Goal: Task Accomplishment & Management: Use online tool/utility

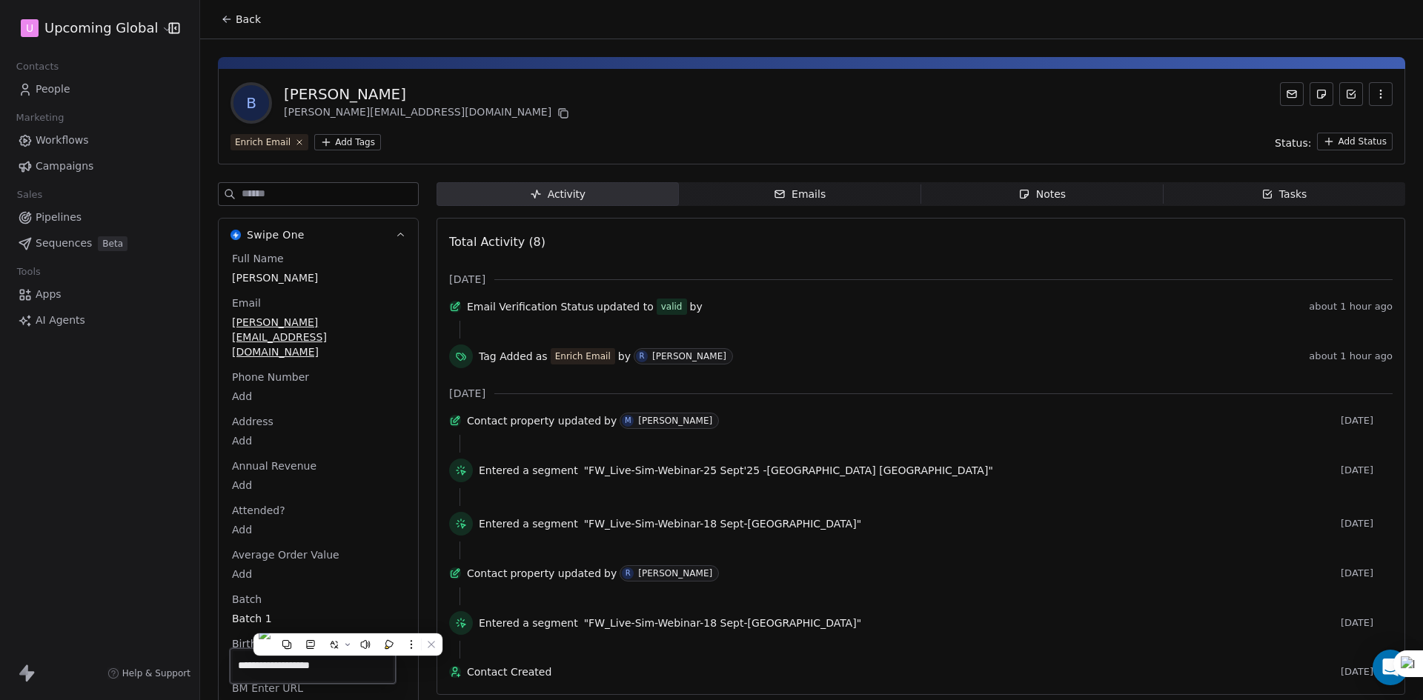
scroll to position [1970, 0]
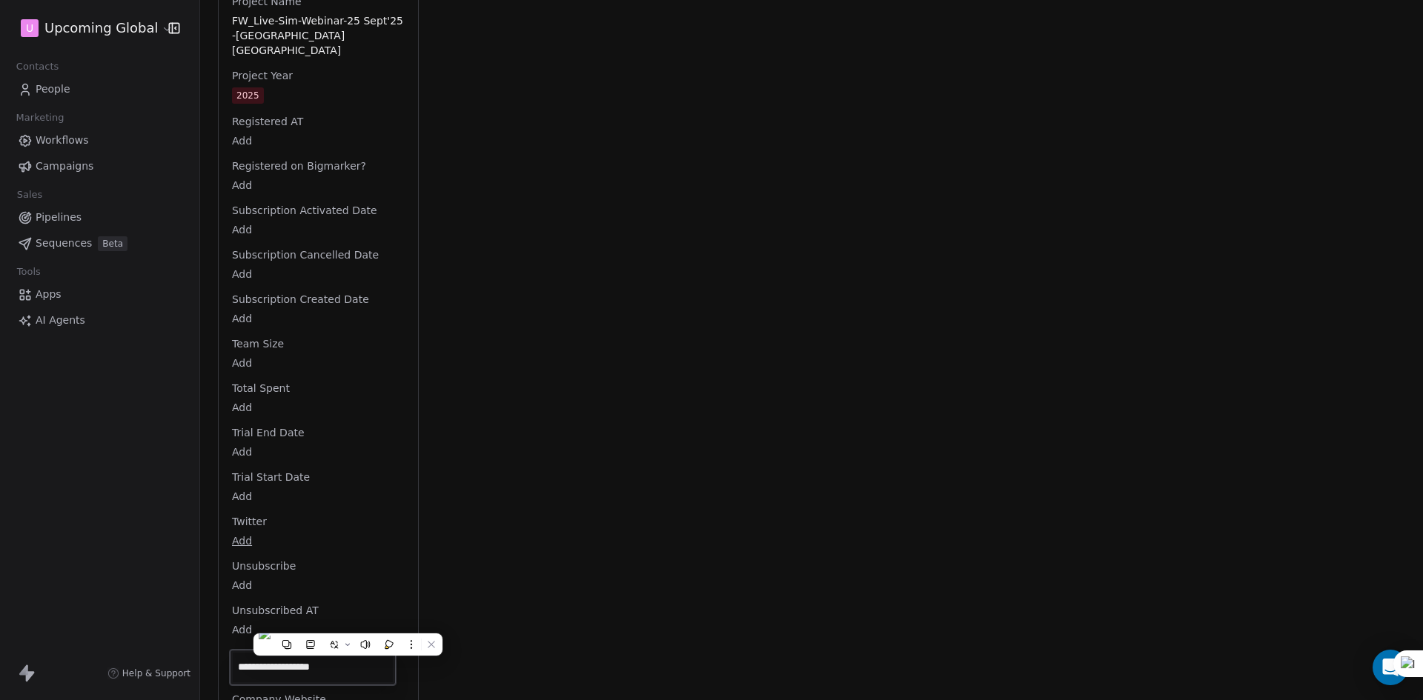
click at [38, 24] on html "U Upcoming Global Contacts People Marketing Workflows Campaigns Sales Pipelines…" at bounding box center [711, 350] width 1423 height 700
click at [53, 89] on span "People" at bounding box center [53, 90] width 35 height 16
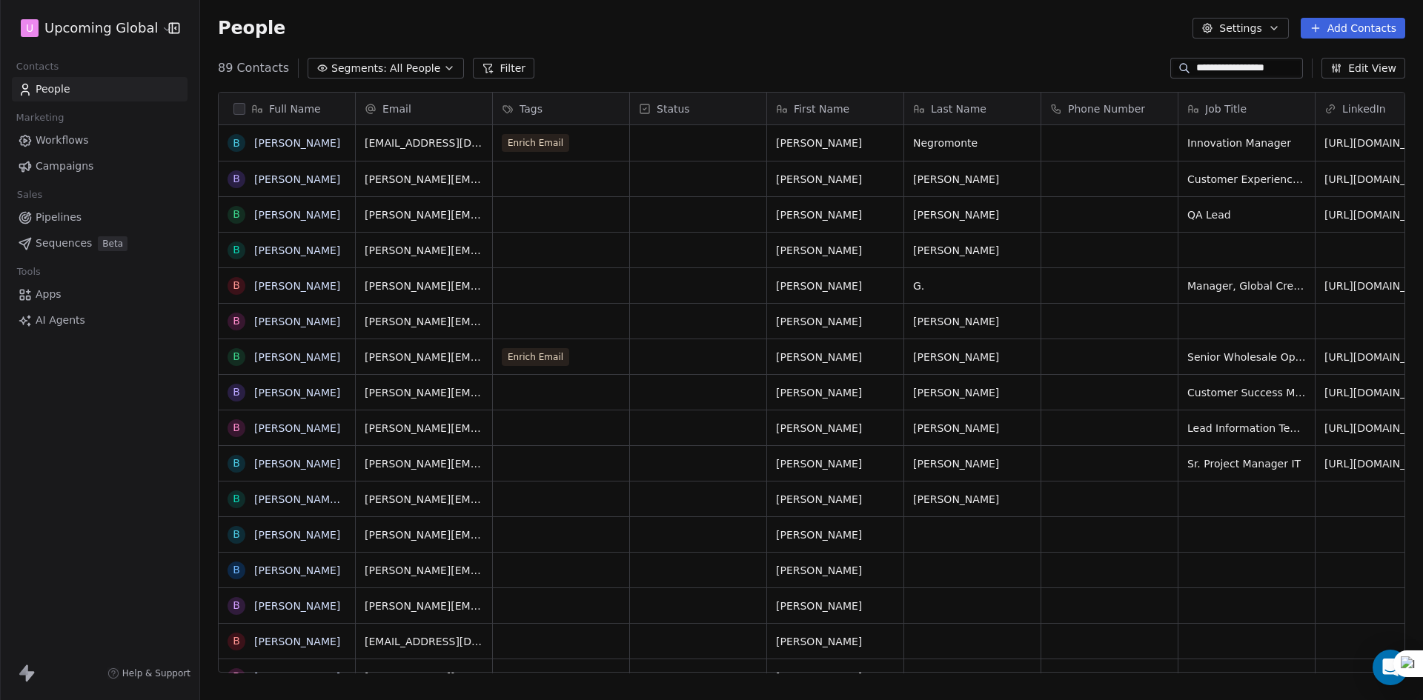
scroll to position [605, 1212]
click at [550, 248] on div "grid" at bounding box center [561, 250] width 136 height 35
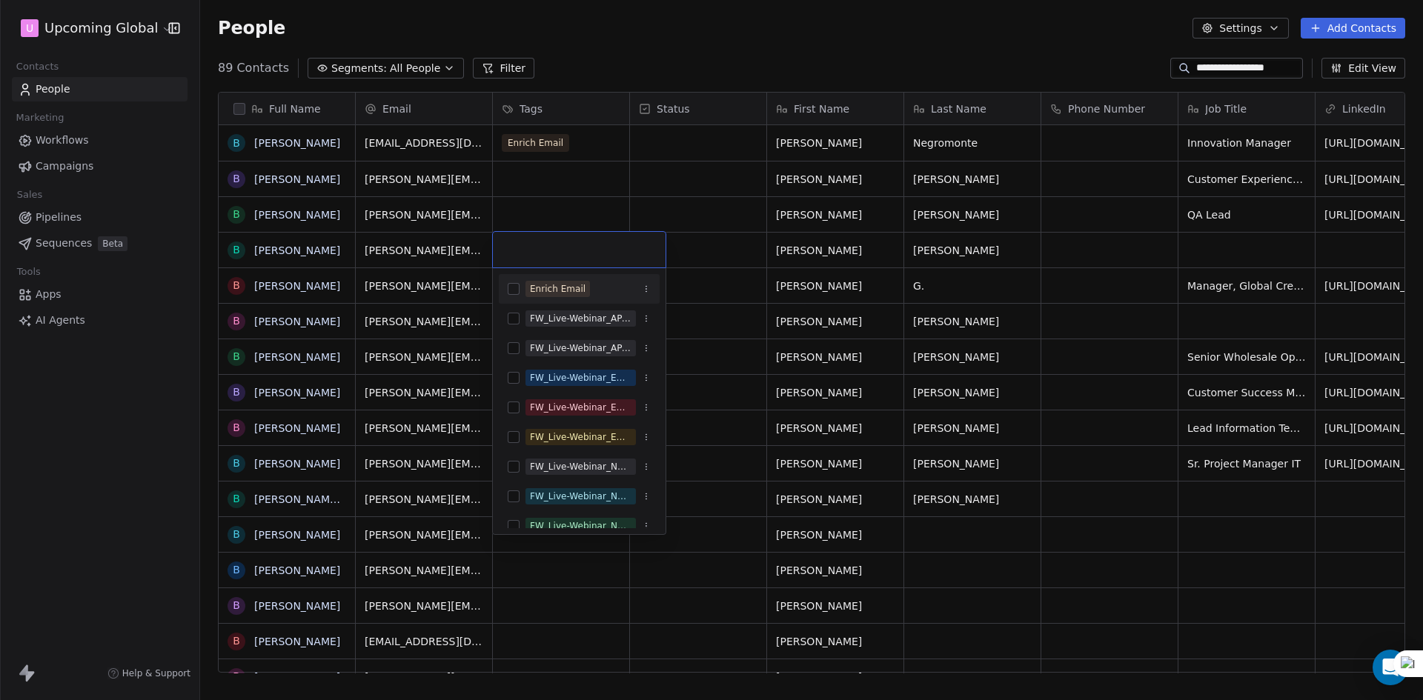
click at [561, 284] on div "Enrich Email" at bounding box center [558, 288] width 56 height 13
click at [755, 238] on html "**********" at bounding box center [711, 350] width 1423 height 700
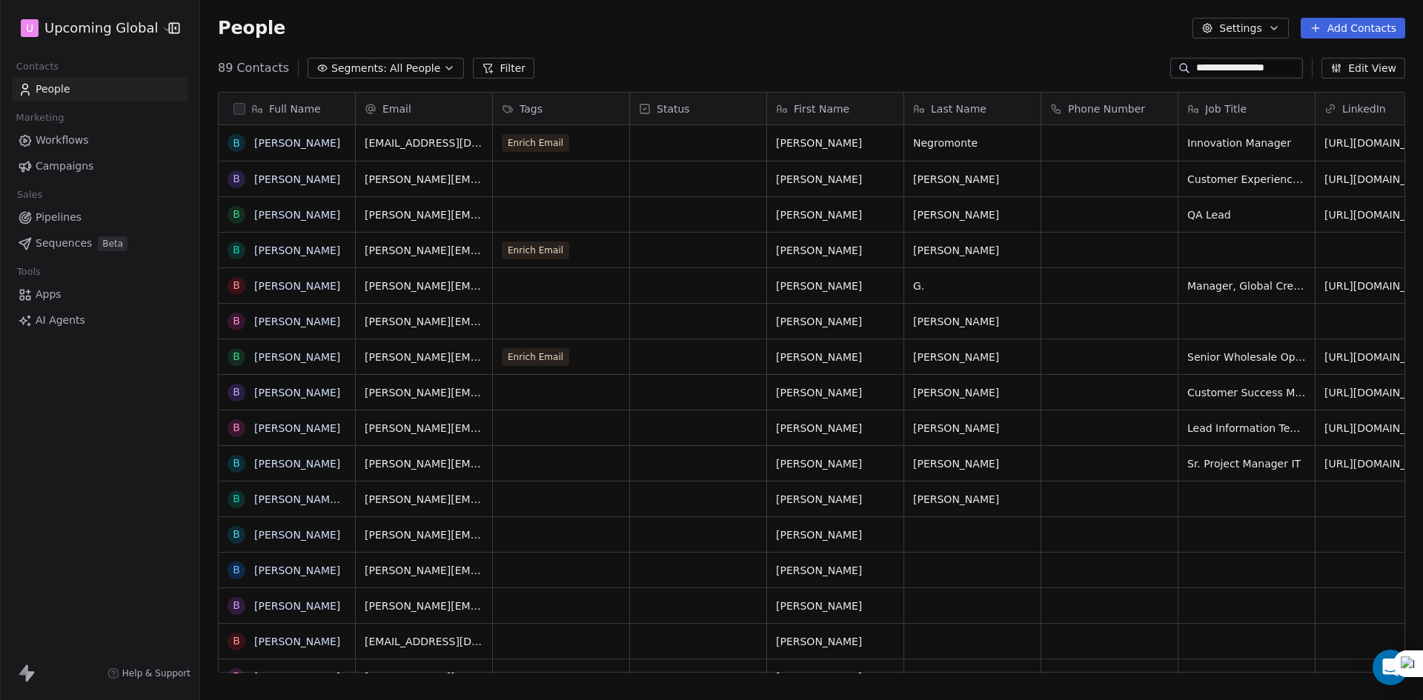
click at [1303, 73] on div "**********" at bounding box center [1236, 68] width 133 height 21
click at [1288, 72] on input "**********" at bounding box center [1248, 68] width 104 height 15
click at [1276, 73] on input "**********" at bounding box center [1248, 68] width 104 height 15
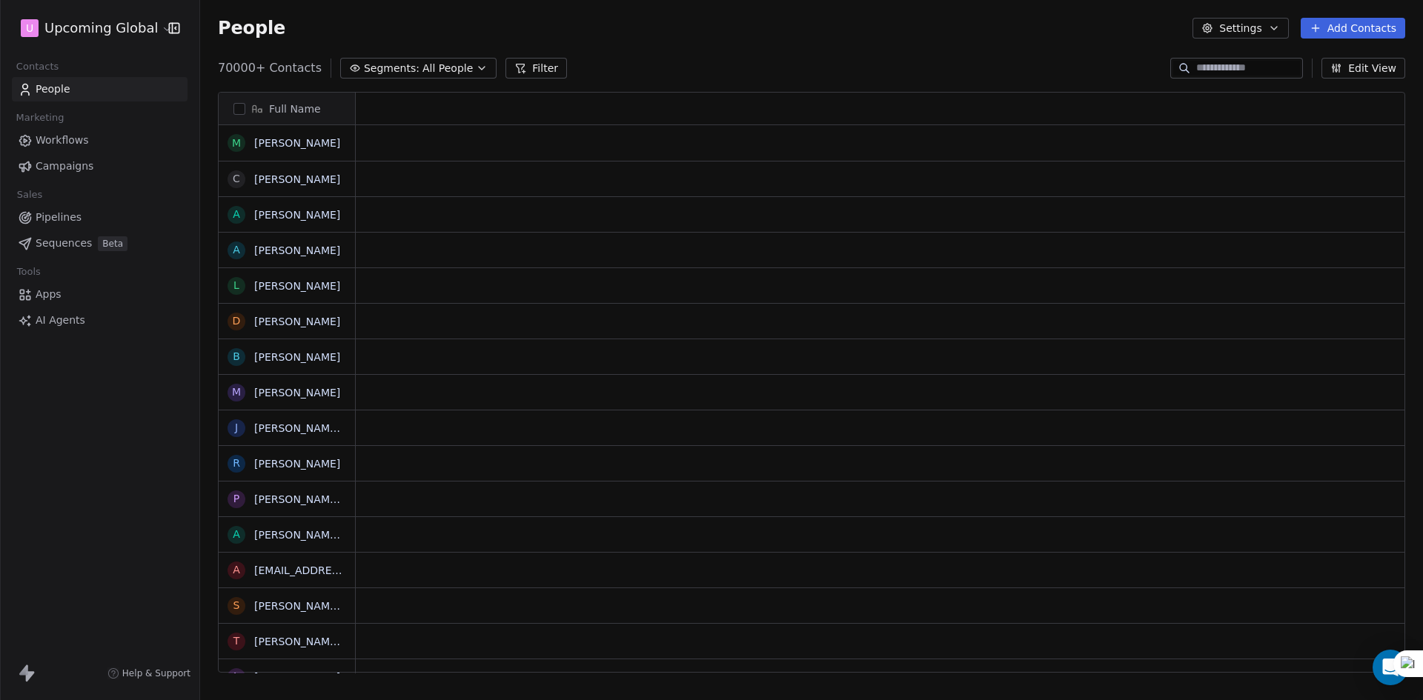
scroll to position [12, 12]
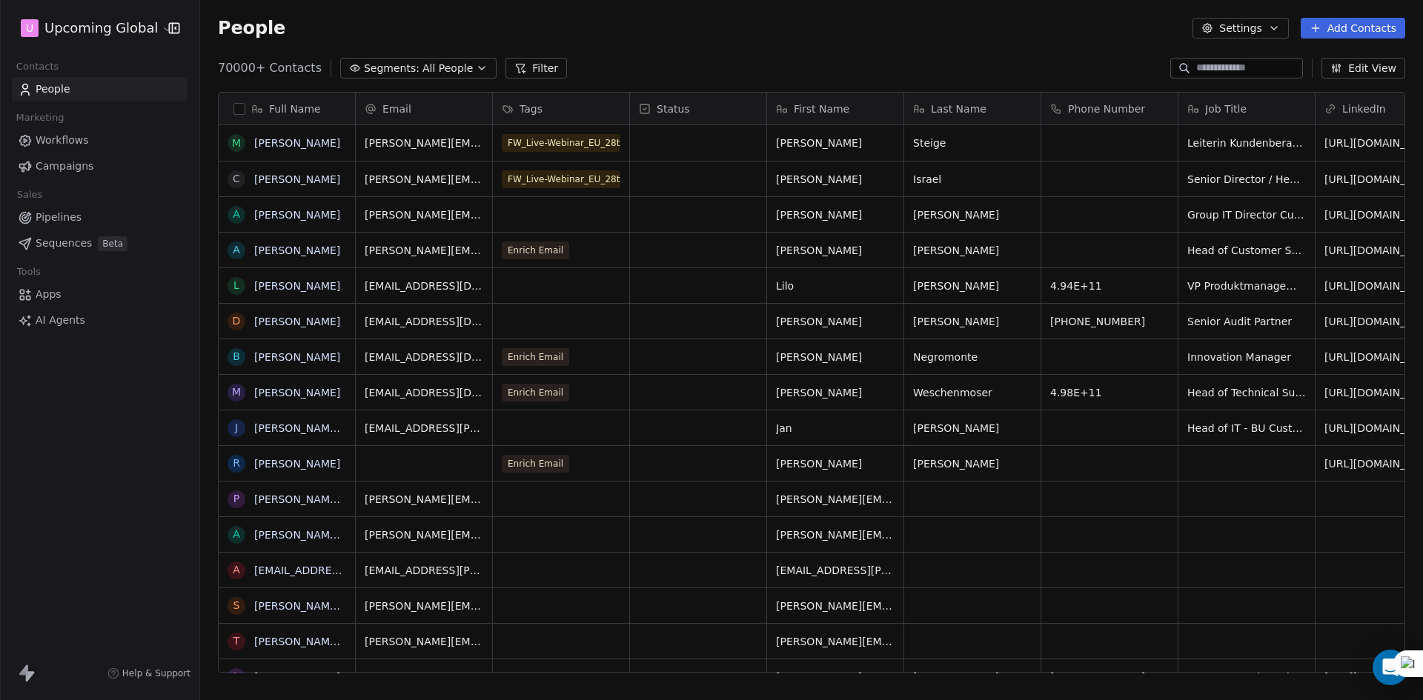
click at [71, 139] on span "Workflows" at bounding box center [62, 141] width 53 height 16
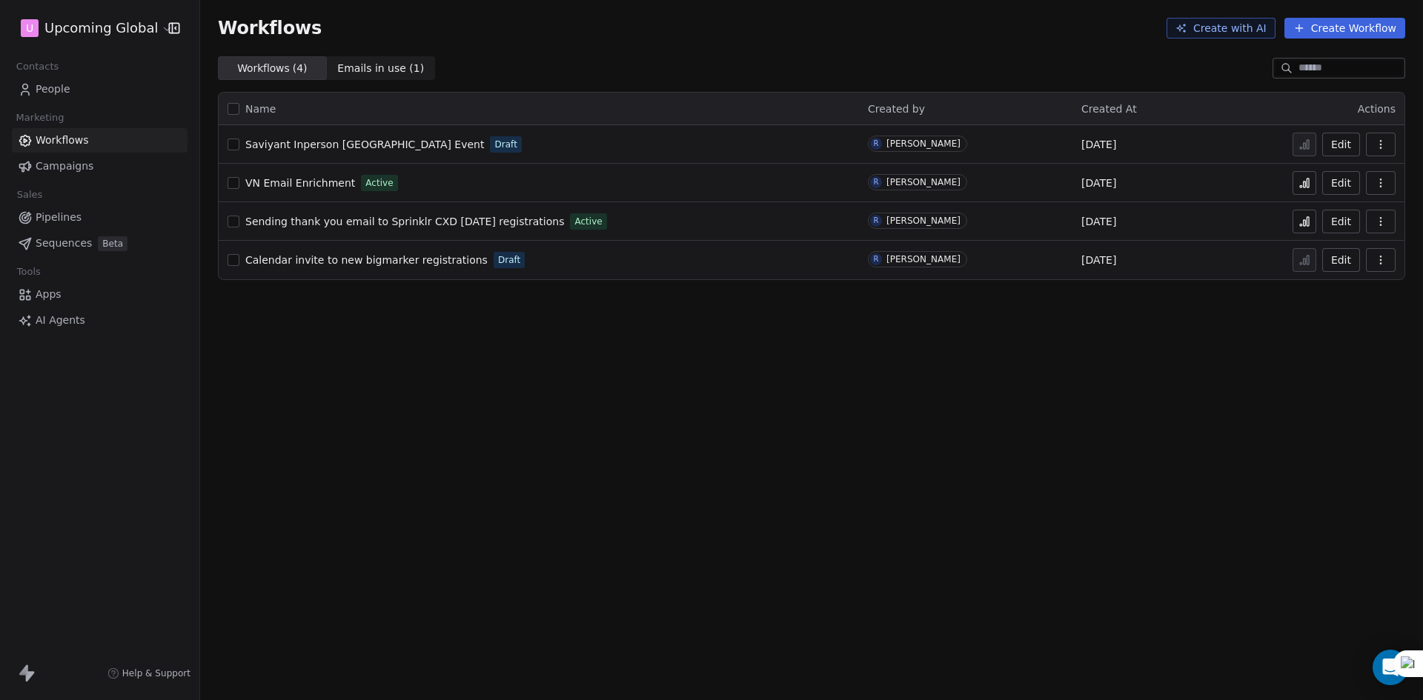
click at [1310, 179] on icon at bounding box center [1304, 183] width 12 height 12
click at [53, 84] on span "People" at bounding box center [53, 90] width 35 height 16
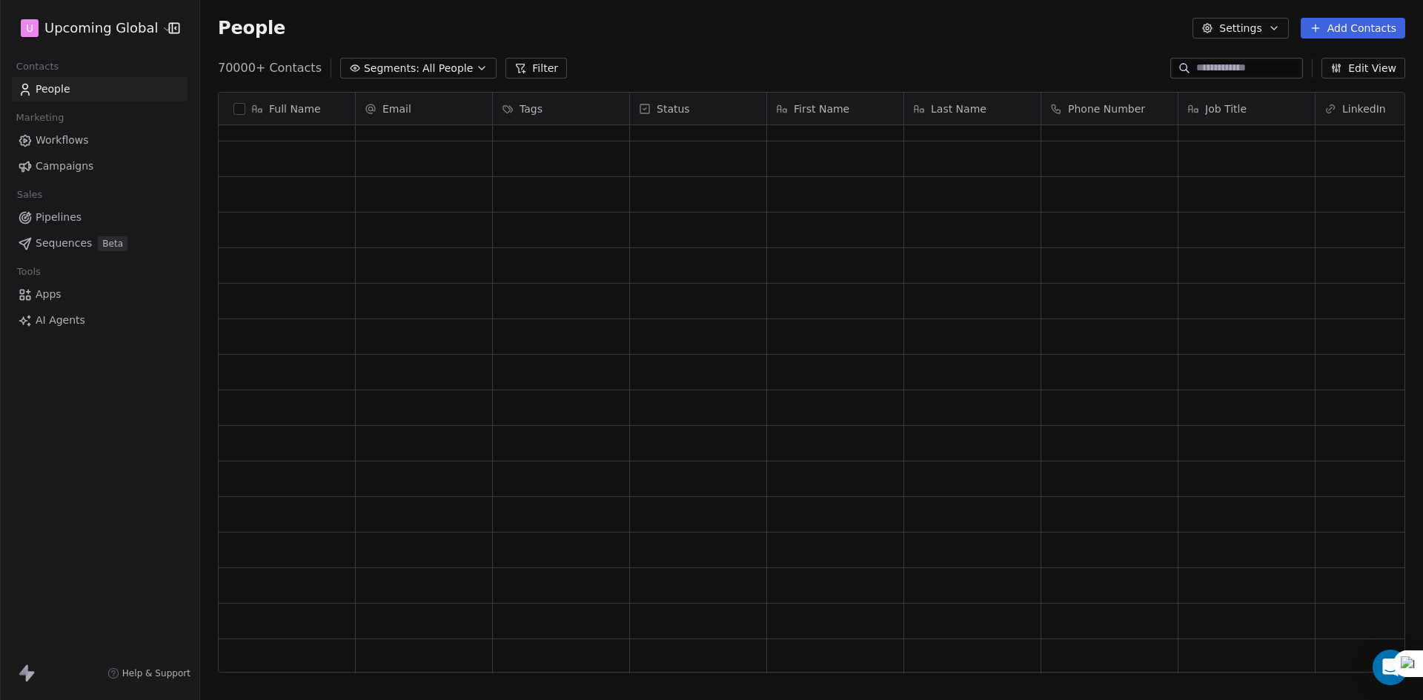
scroll to position [1625, 0]
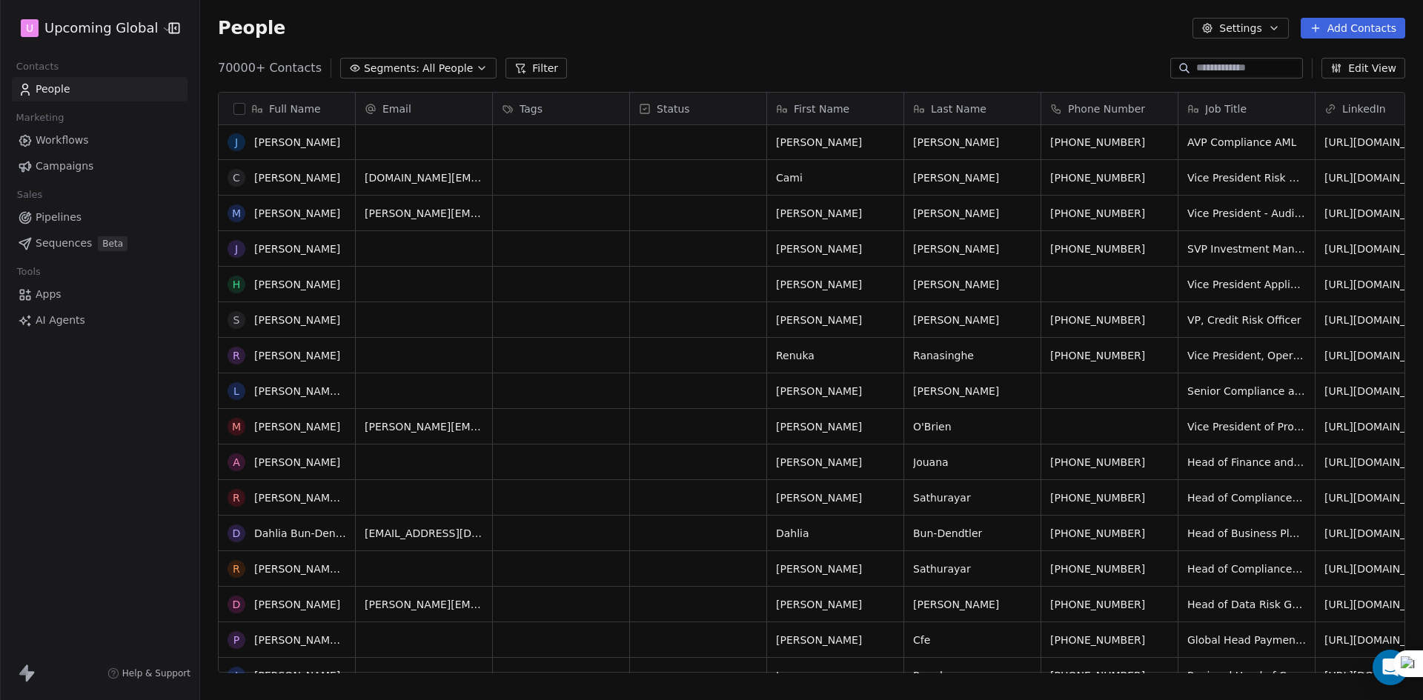
scroll to position [1200, 0]
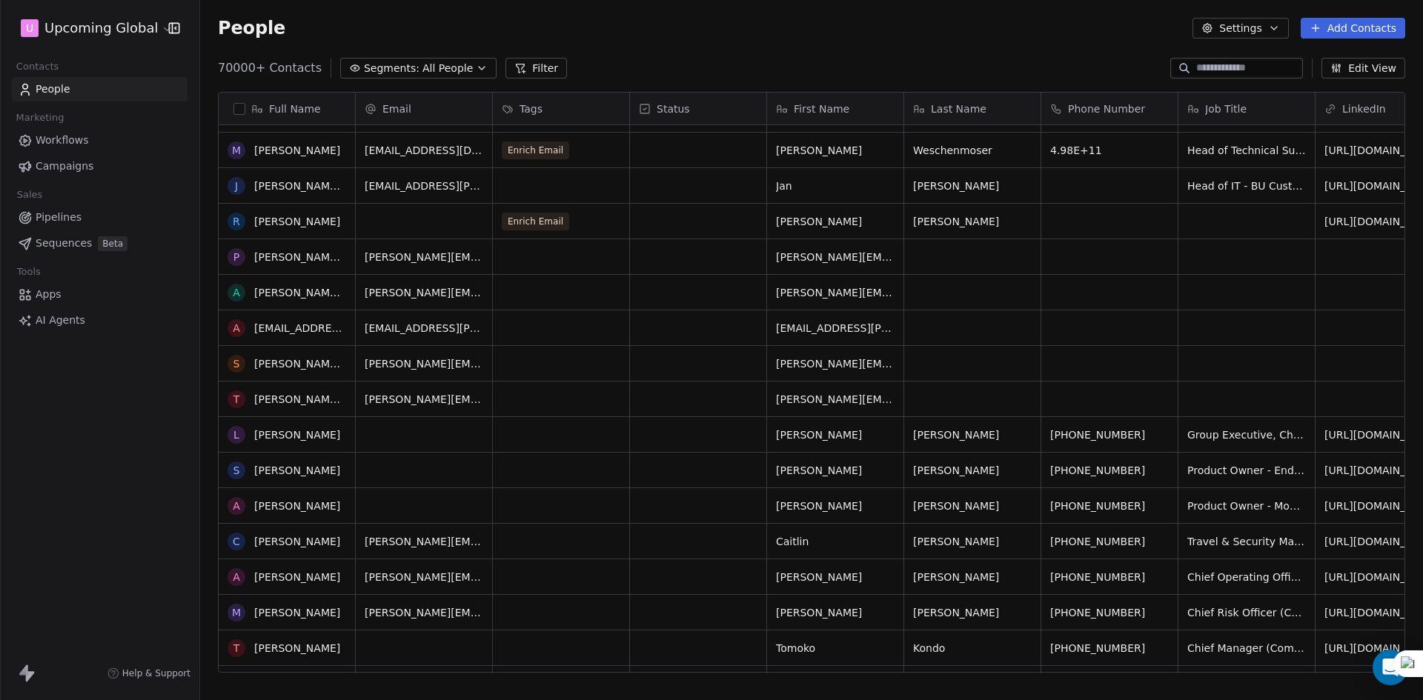
scroll to position [74, 0]
click at [528, 258] on div "grid" at bounding box center [561, 258] width 136 height 35
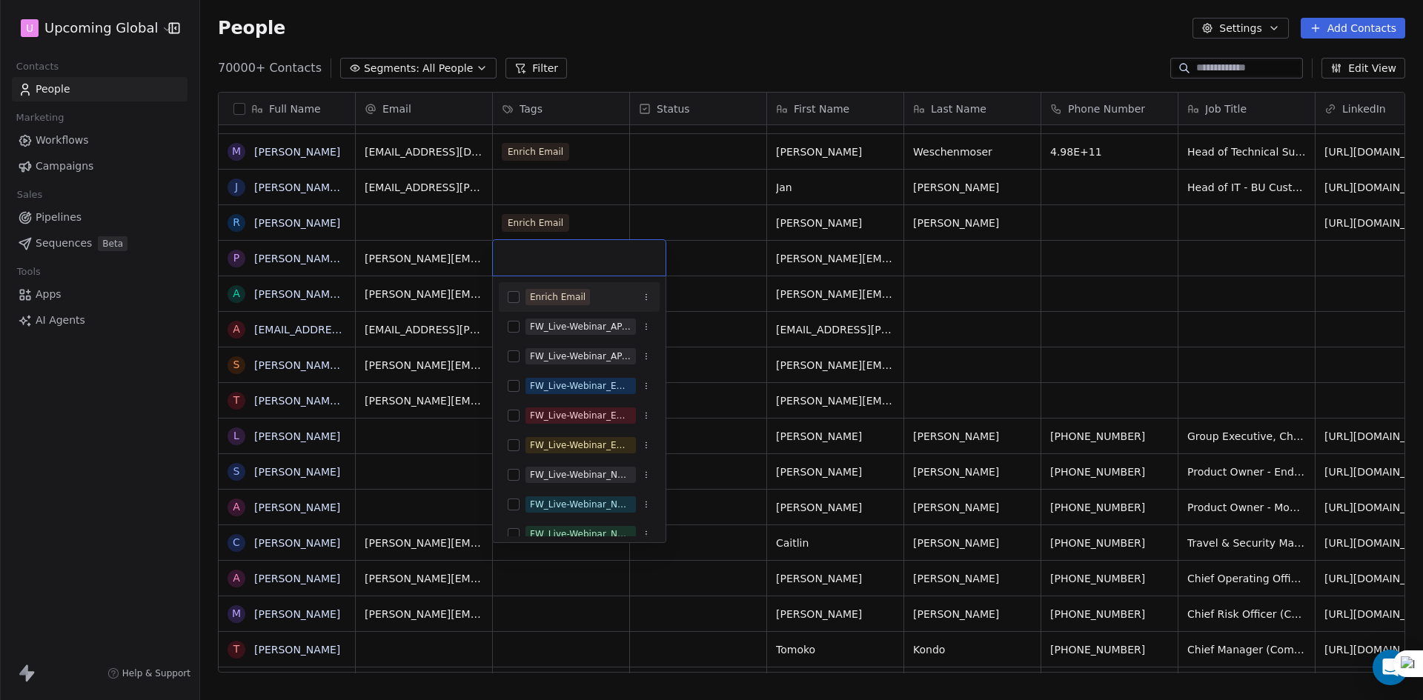
click at [535, 291] on div "Enrich Email" at bounding box center [558, 296] width 56 height 13
click at [741, 225] on html "U Upcoming Global Contacts People Marketing Workflows Campaigns Sales Pipelines…" at bounding box center [711, 350] width 1423 height 700
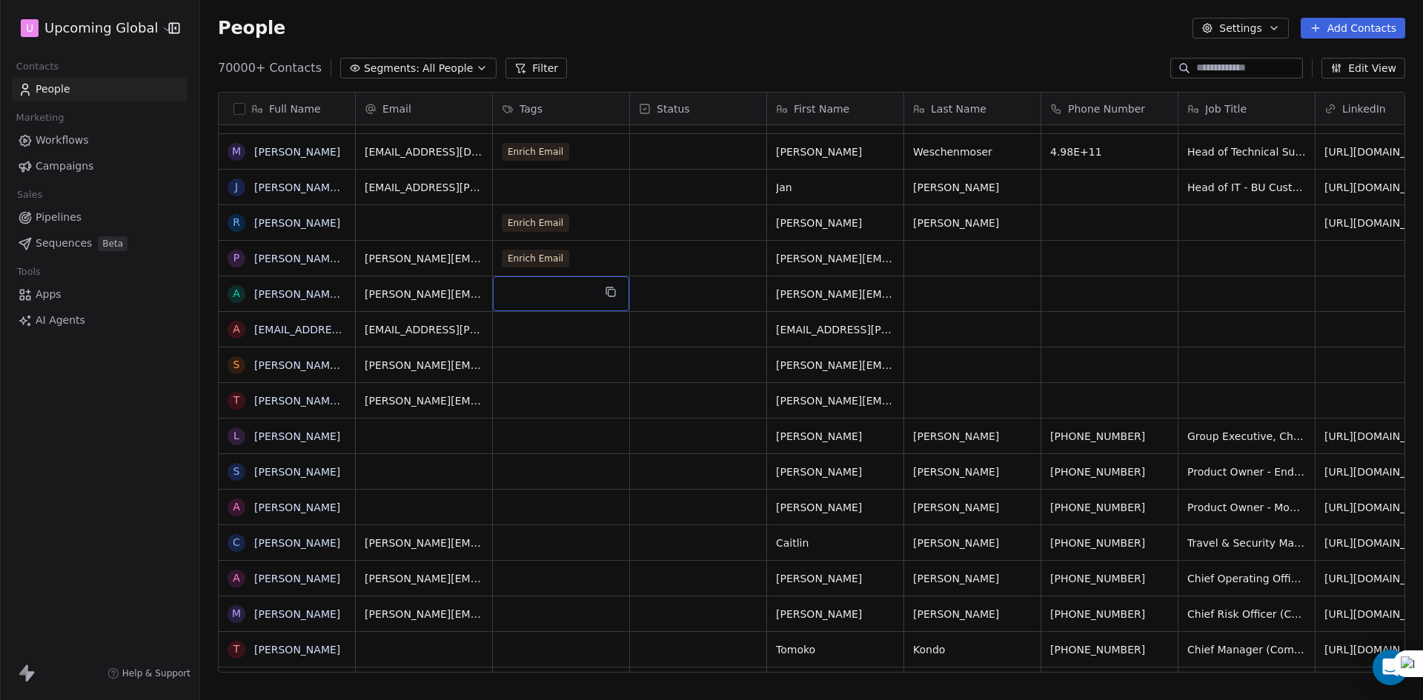
drag, startPoint x: 559, startPoint y: 288, endPoint x: 557, endPoint y: 356, distance: 68.9
click at [557, 304] on div "grid" at bounding box center [561, 293] width 136 height 35
click at [559, 289] on div "grid" at bounding box center [561, 293] width 136 height 35
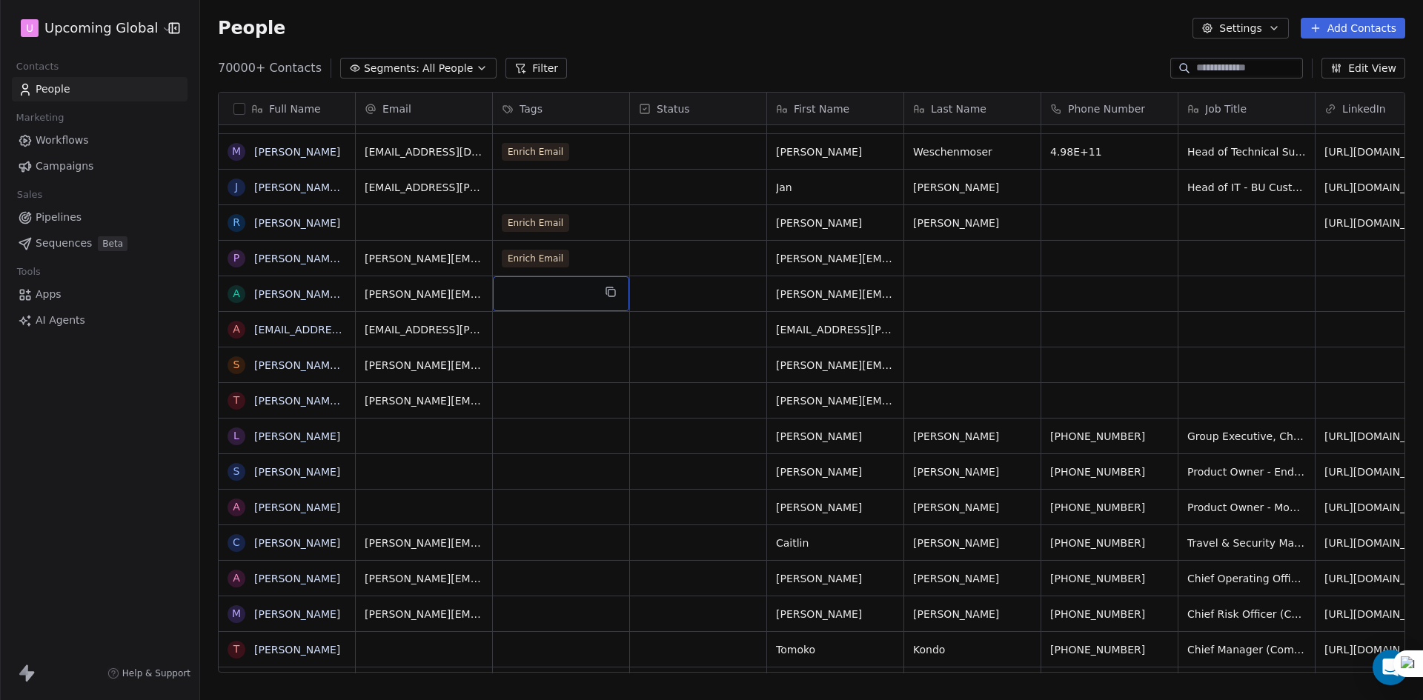
click at [559, 289] on div "grid" at bounding box center [561, 293] width 136 height 35
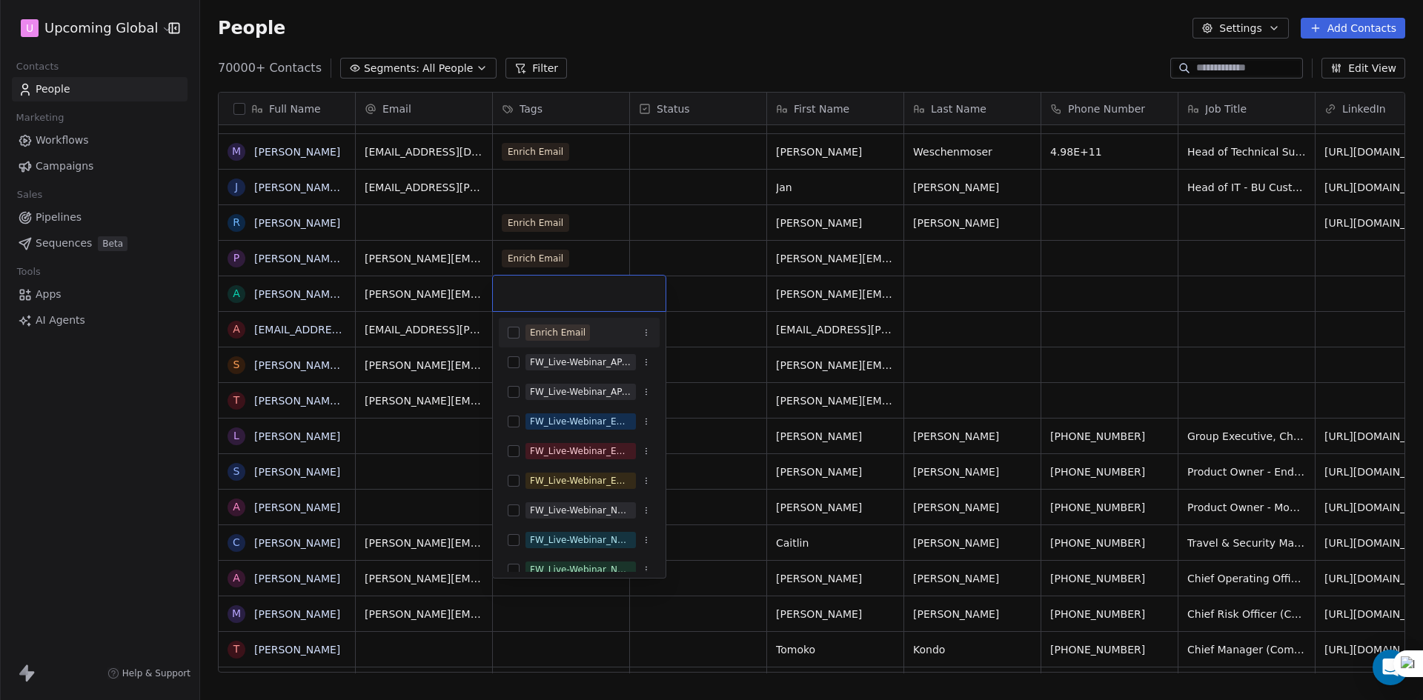
click at [642, 331] on icon "Suggestions" at bounding box center [646, 332] width 9 height 9
click at [702, 310] on html "U Upcoming Global Contacts People Marketing Workflows Campaigns Sales Pipelines…" at bounding box center [711, 350] width 1423 height 700
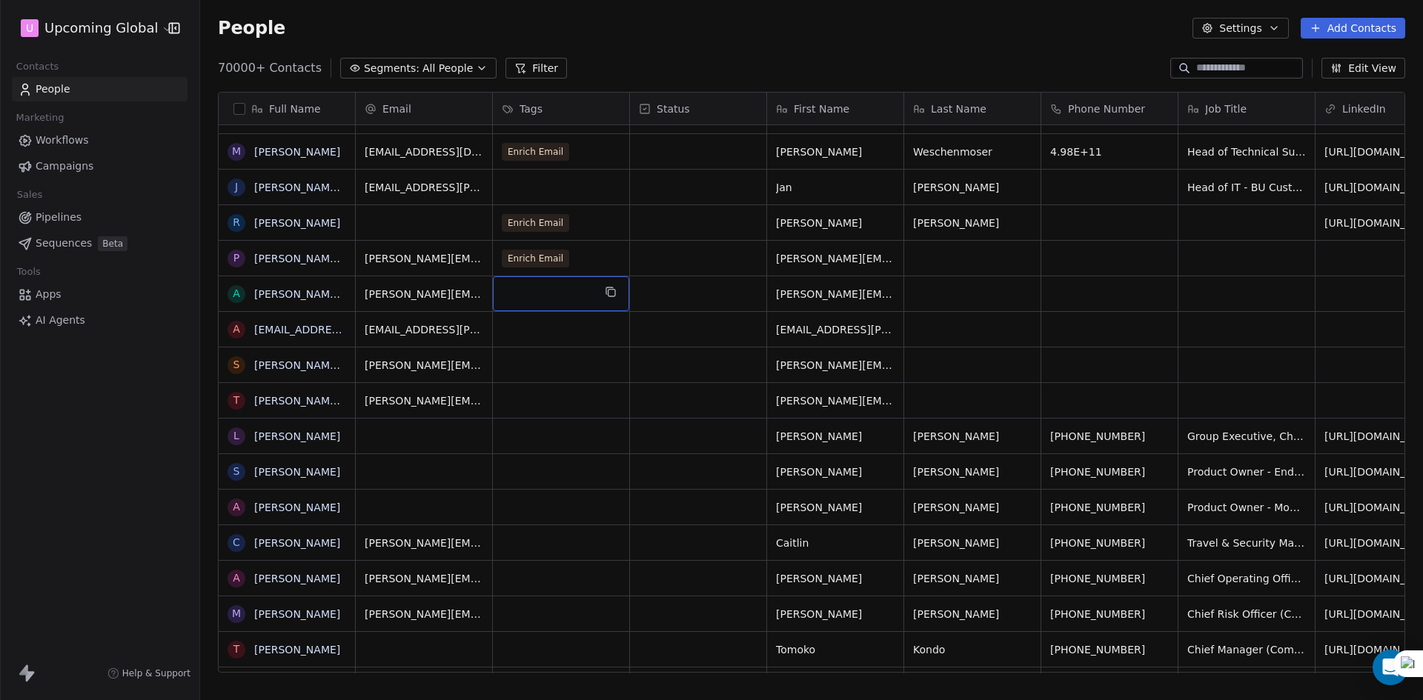
click at [580, 302] on div "grid" at bounding box center [561, 293] width 136 height 35
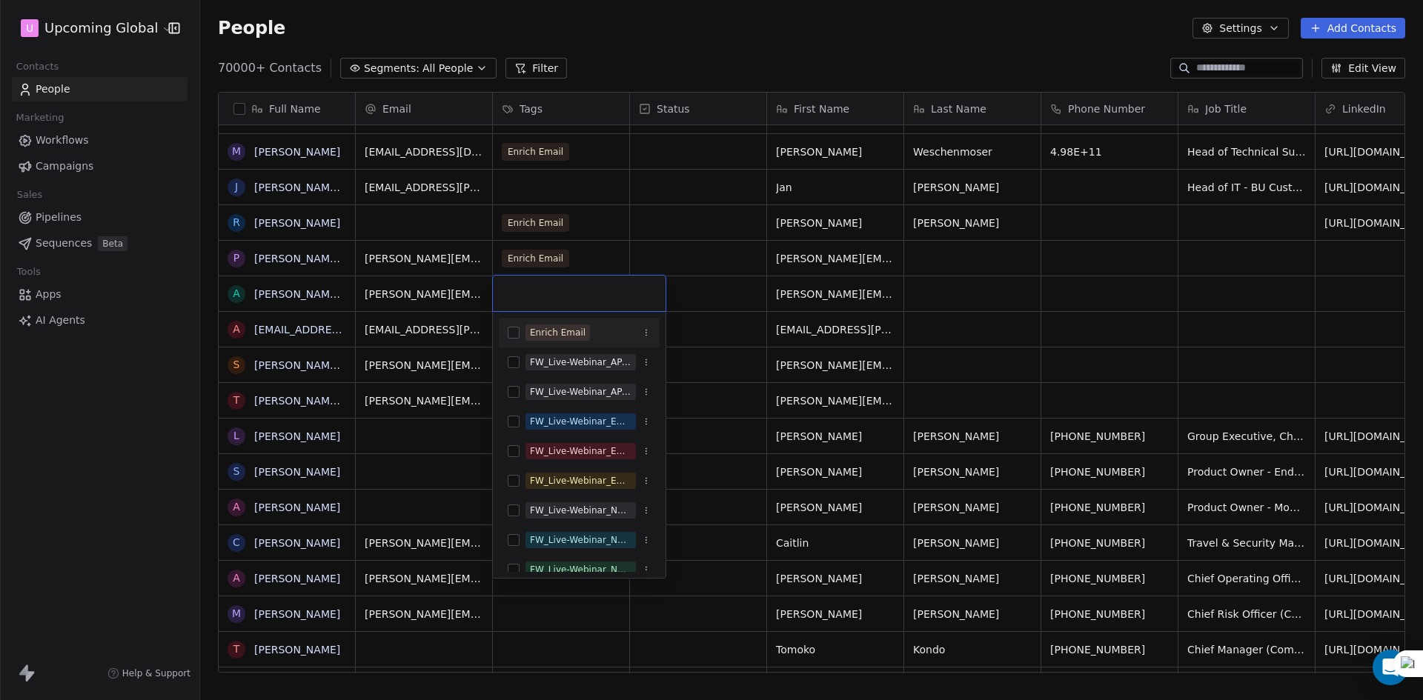
click at [546, 333] on div "Enrich Email" at bounding box center [558, 332] width 56 height 13
click at [0, 700] on sufvtofh-pwjt at bounding box center [0, 700] width 0 height 0
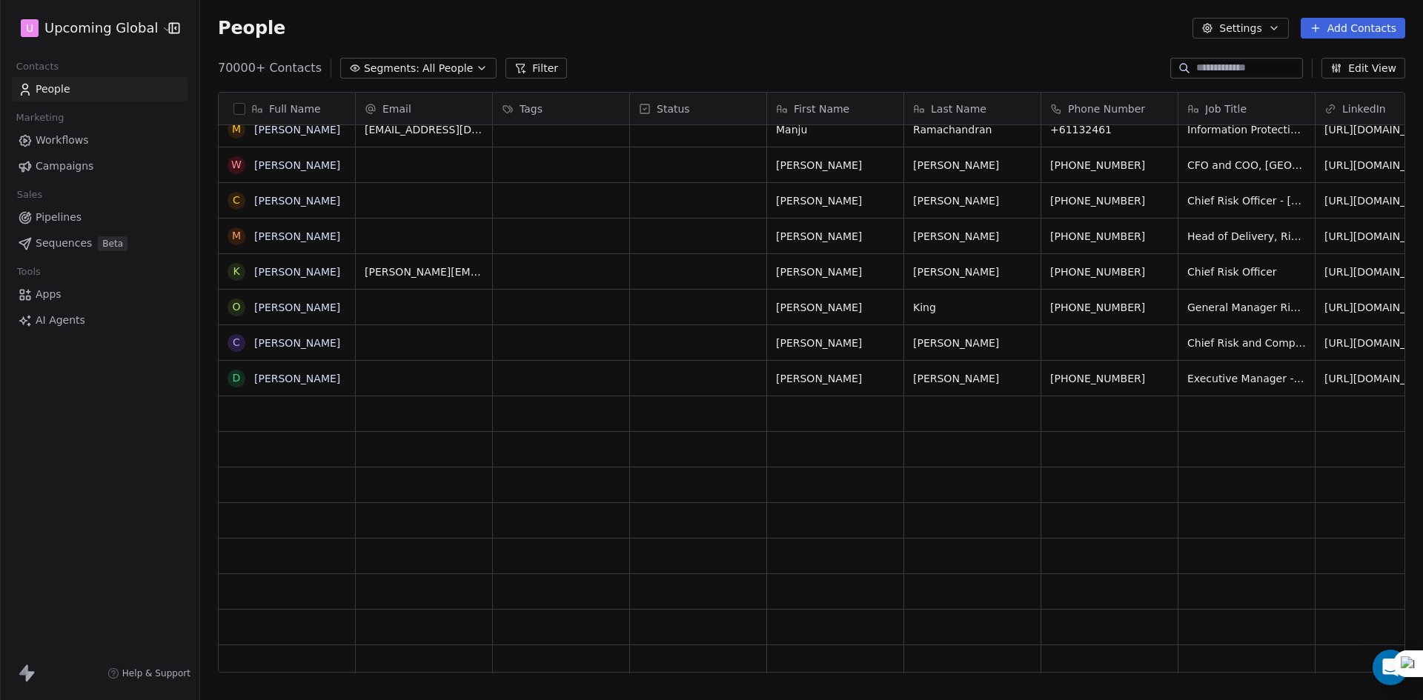
scroll to position [562, 0]
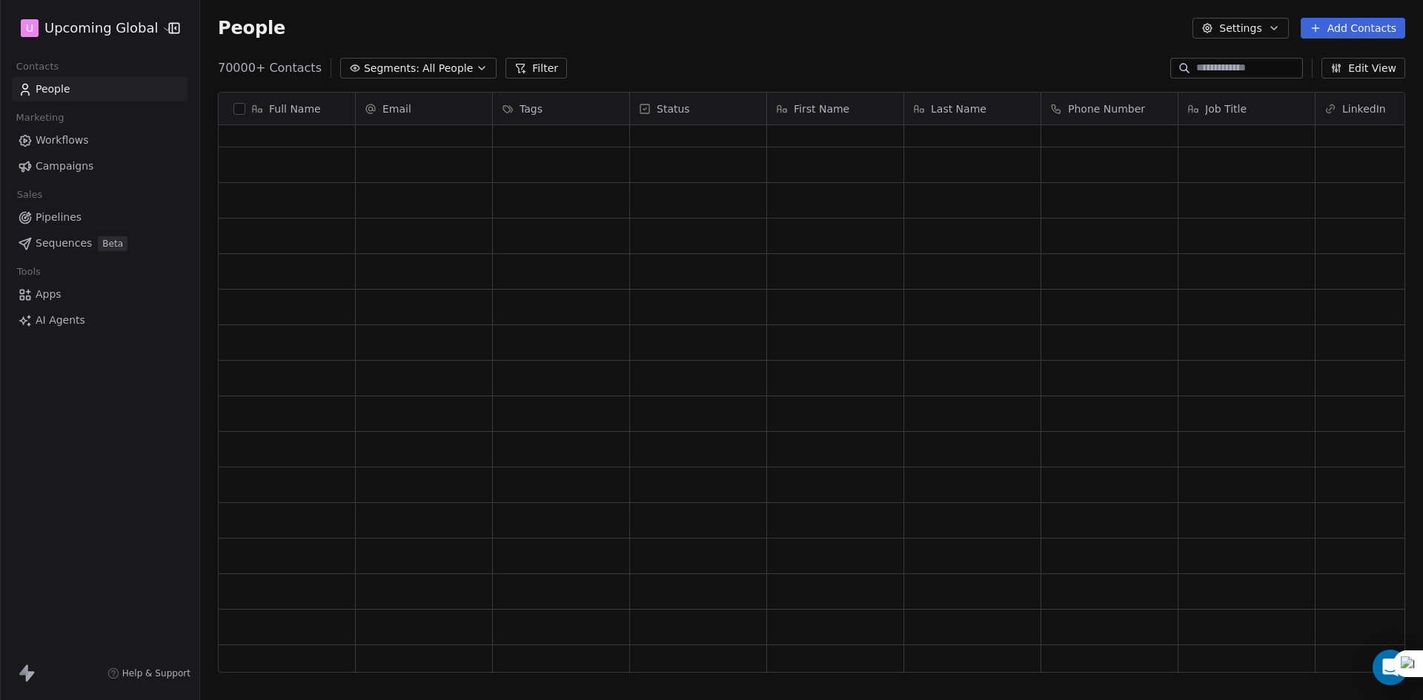
click at [556, 352] on div "grid" at bounding box center [561, 342] width 124 height 23
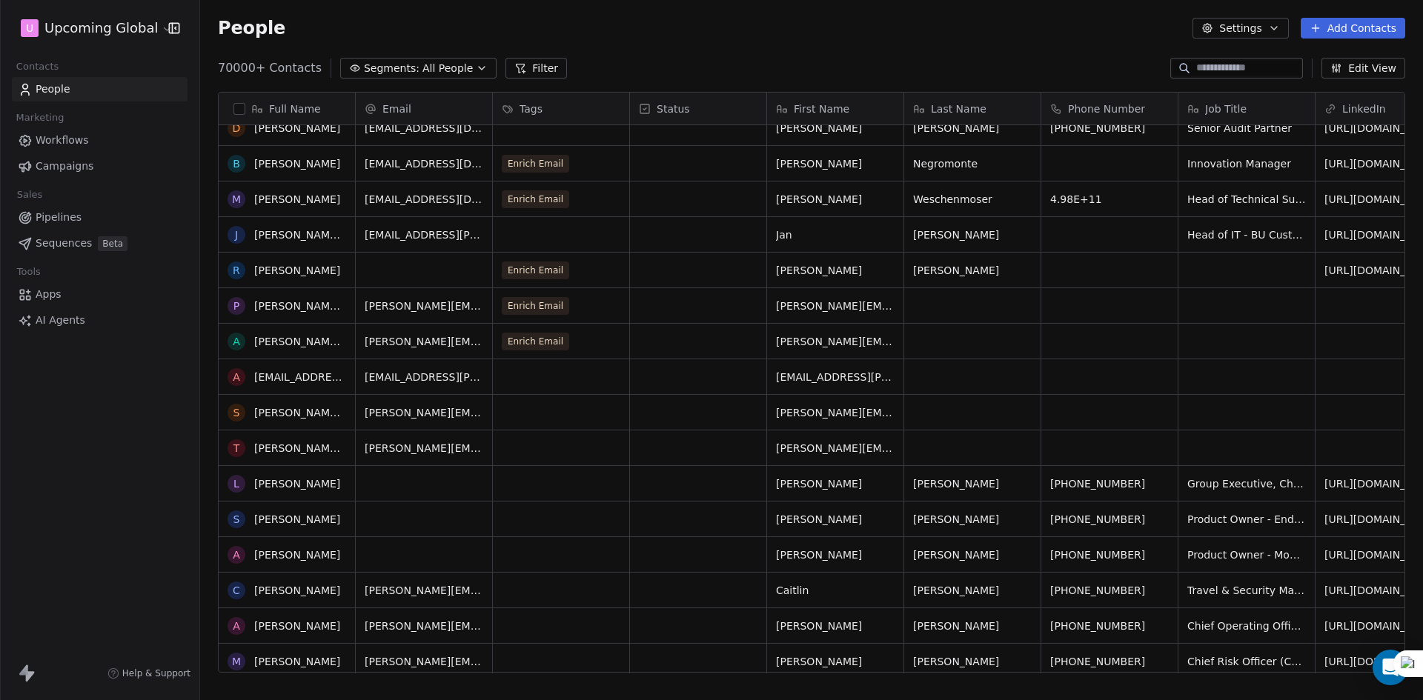
scroll to position [59, 0]
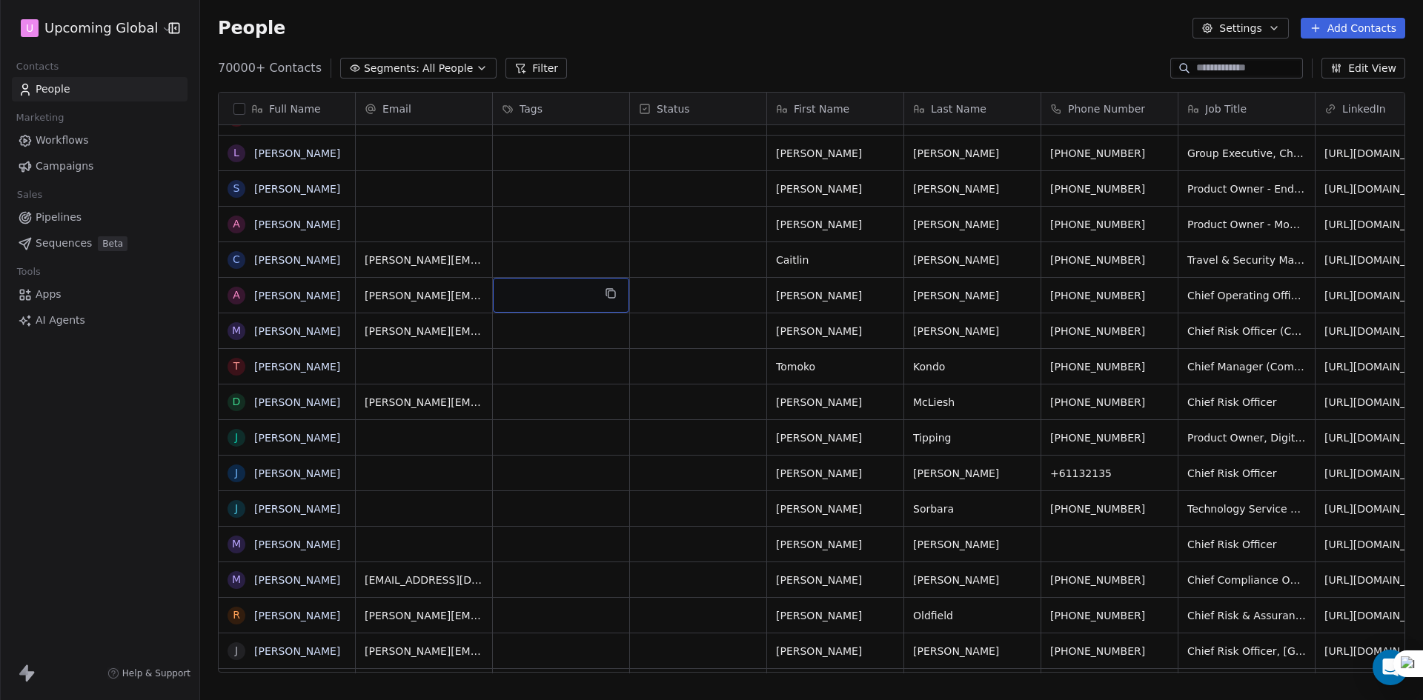
scroll to position [207, 0]
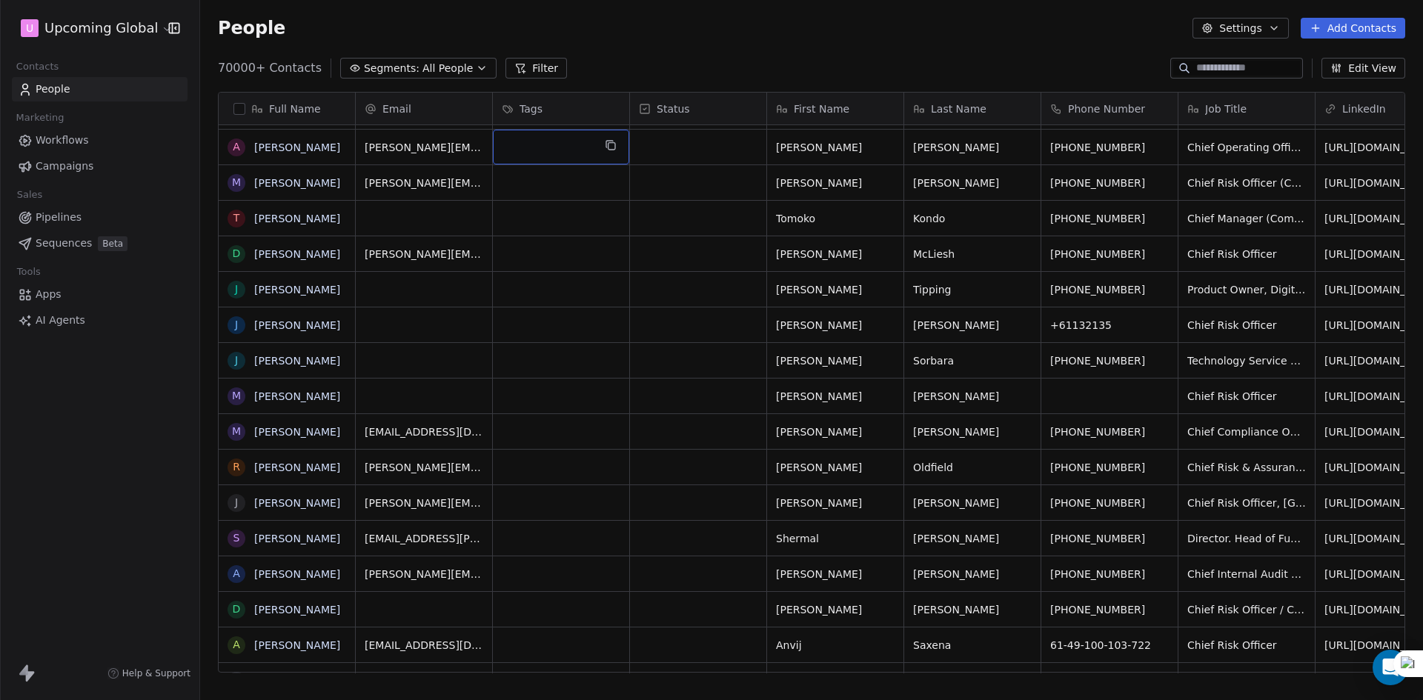
click at [554, 139] on div "grid" at bounding box center [561, 147] width 136 height 35
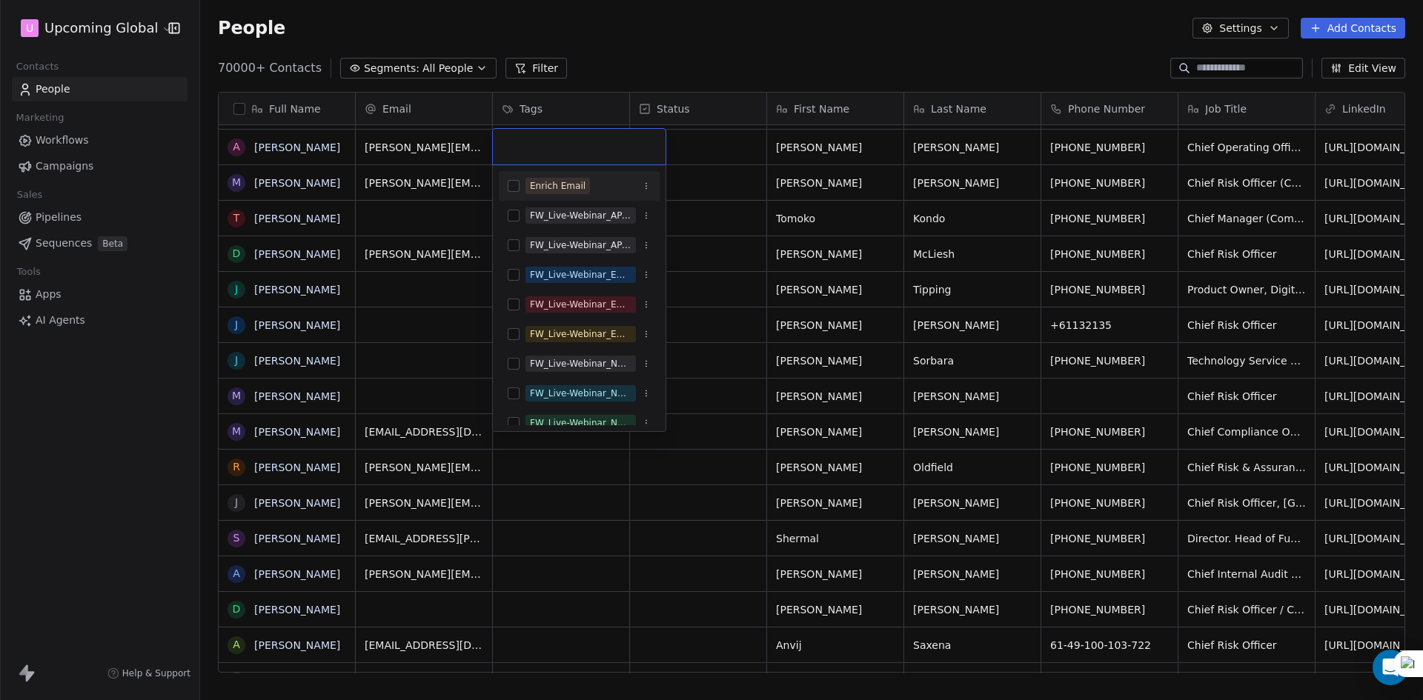
click at [540, 176] on div "Enrich Email" at bounding box center [579, 186] width 161 height 24
click at [721, 213] on html "U Upcoming Global Contacts People Marketing Workflows Campaigns Sales Pipelines…" at bounding box center [711, 350] width 1423 height 700
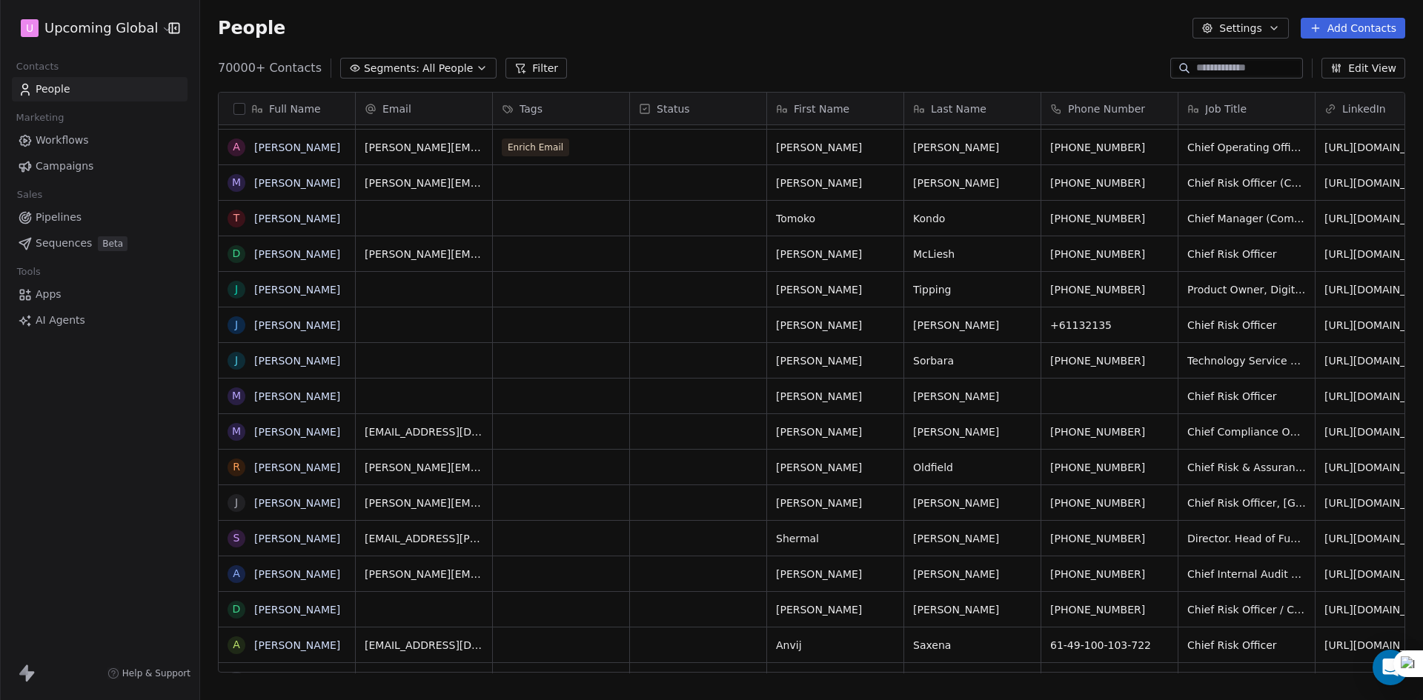
click at [53, 142] on span "Workflows" at bounding box center [62, 141] width 53 height 16
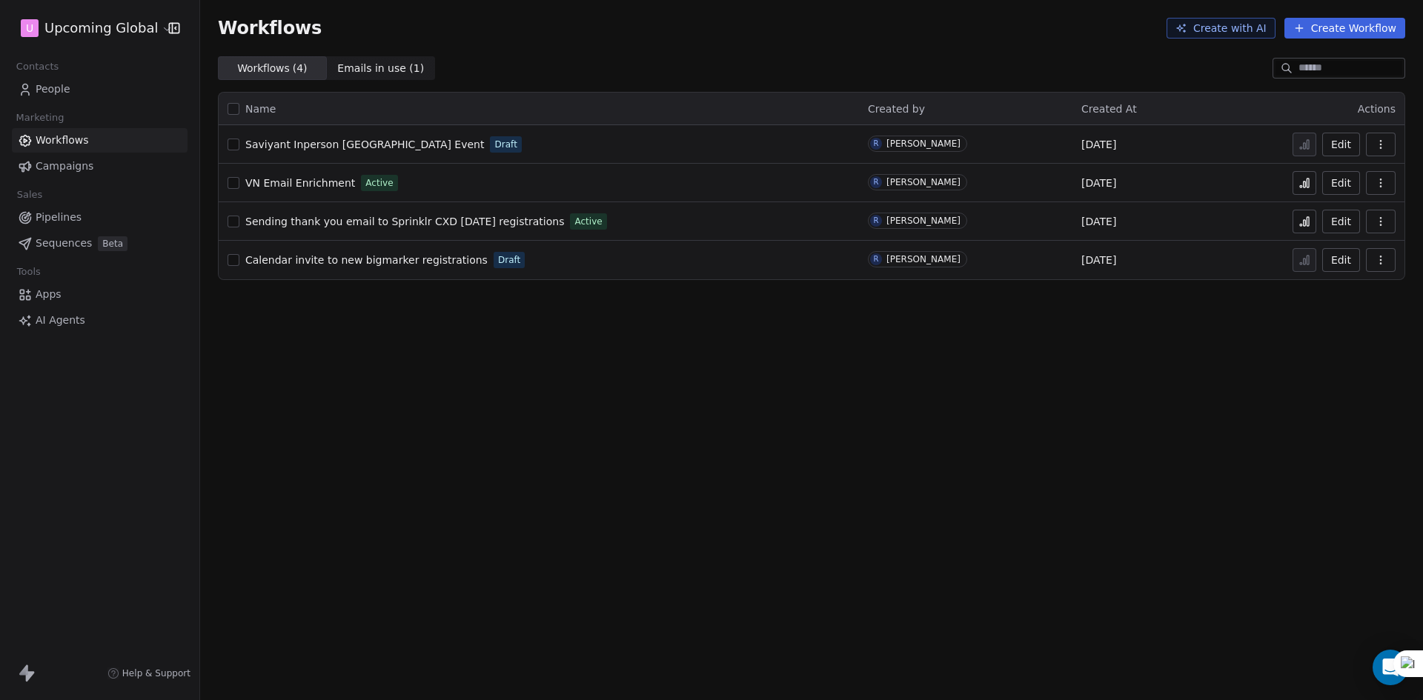
click at [1301, 180] on icon at bounding box center [1304, 183] width 12 height 12
